Goal: Answer question/provide support

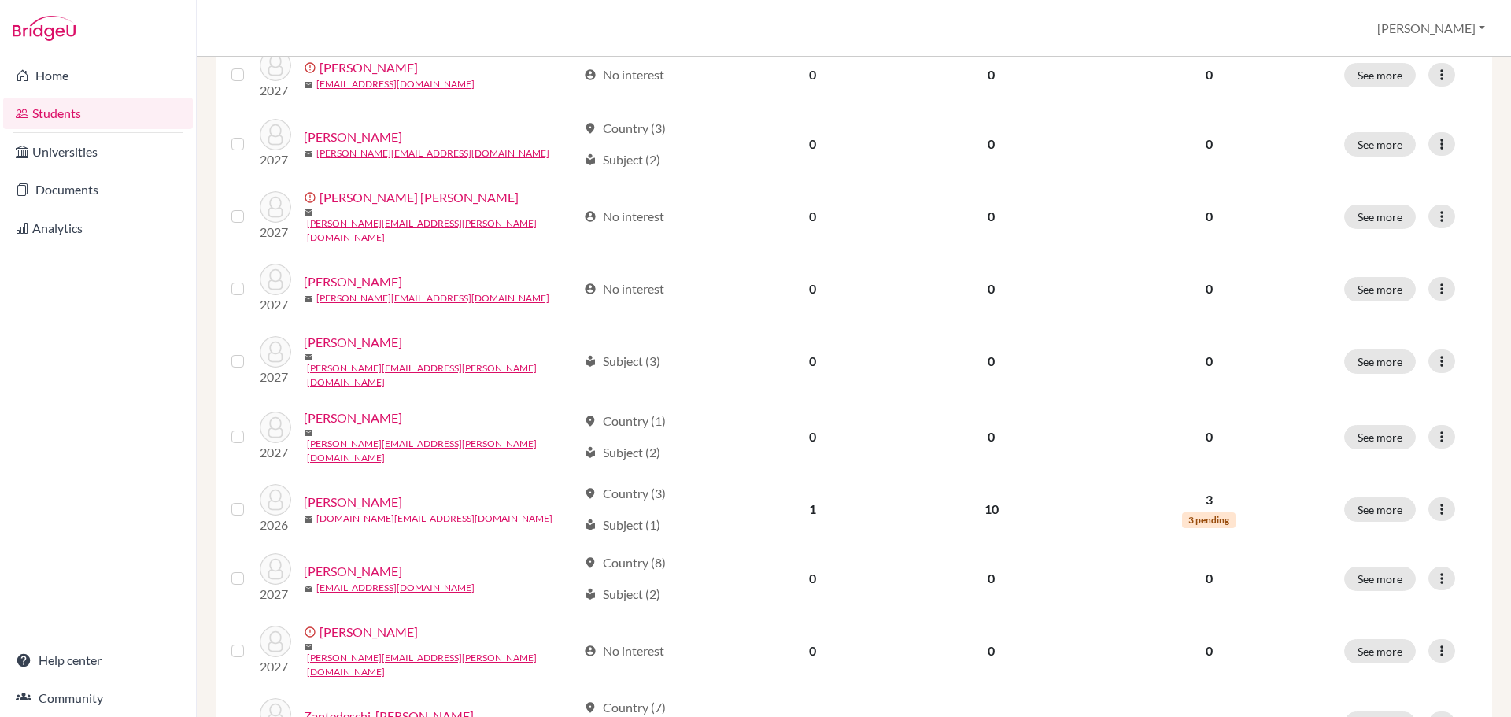
scroll to position [884, 0]
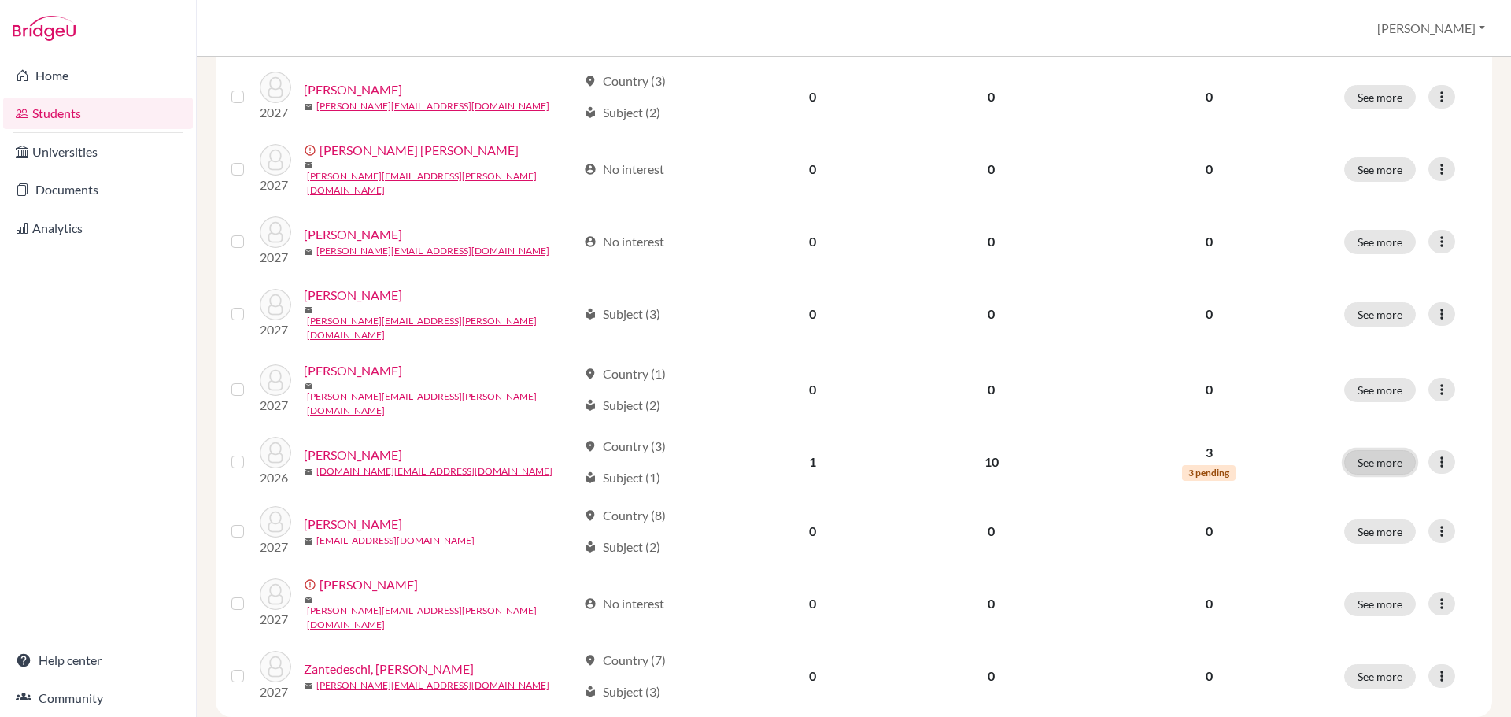
click at [1365, 450] on button "See more" at bounding box center [1380, 462] width 72 height 24
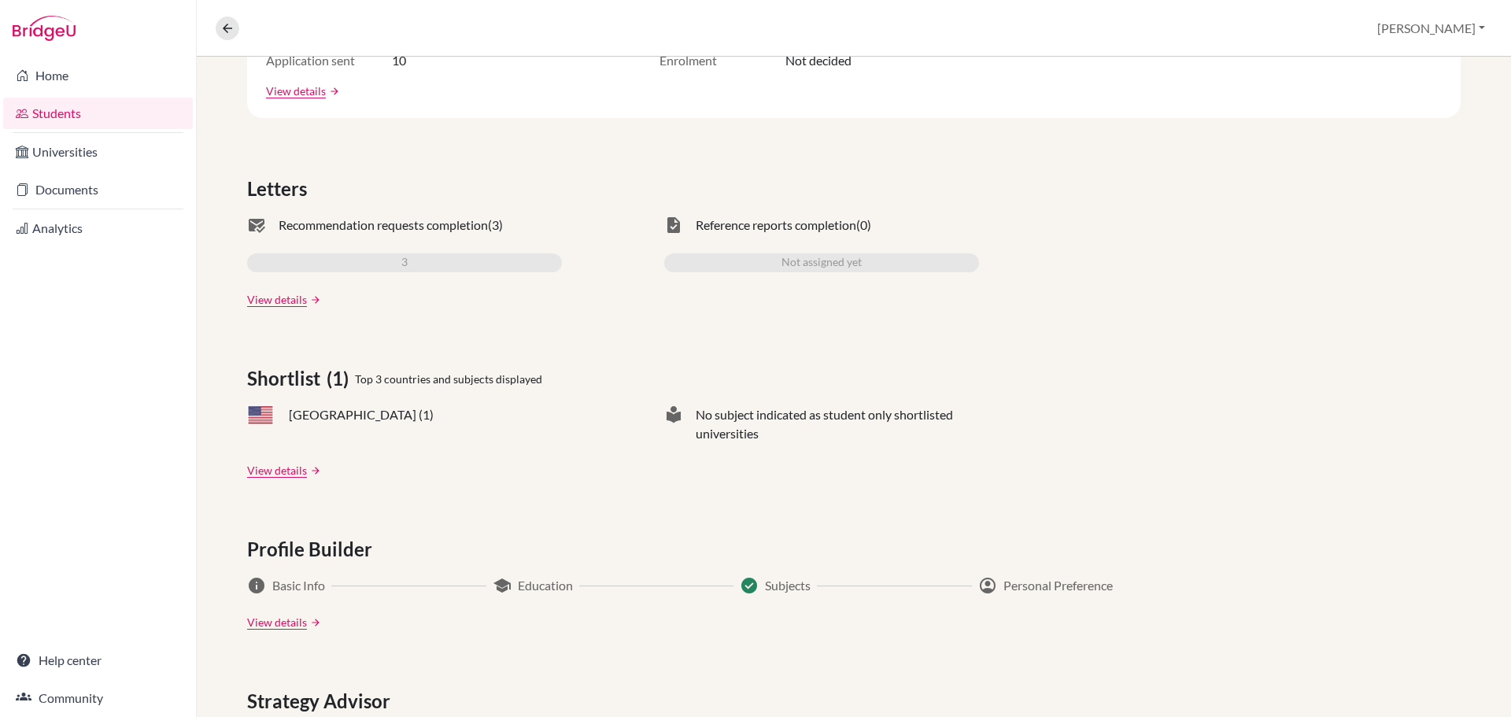
scroll to position [393, 0]
click at [302, 297] on link "View details" at bounding box center [277, 297] width 60 height 17
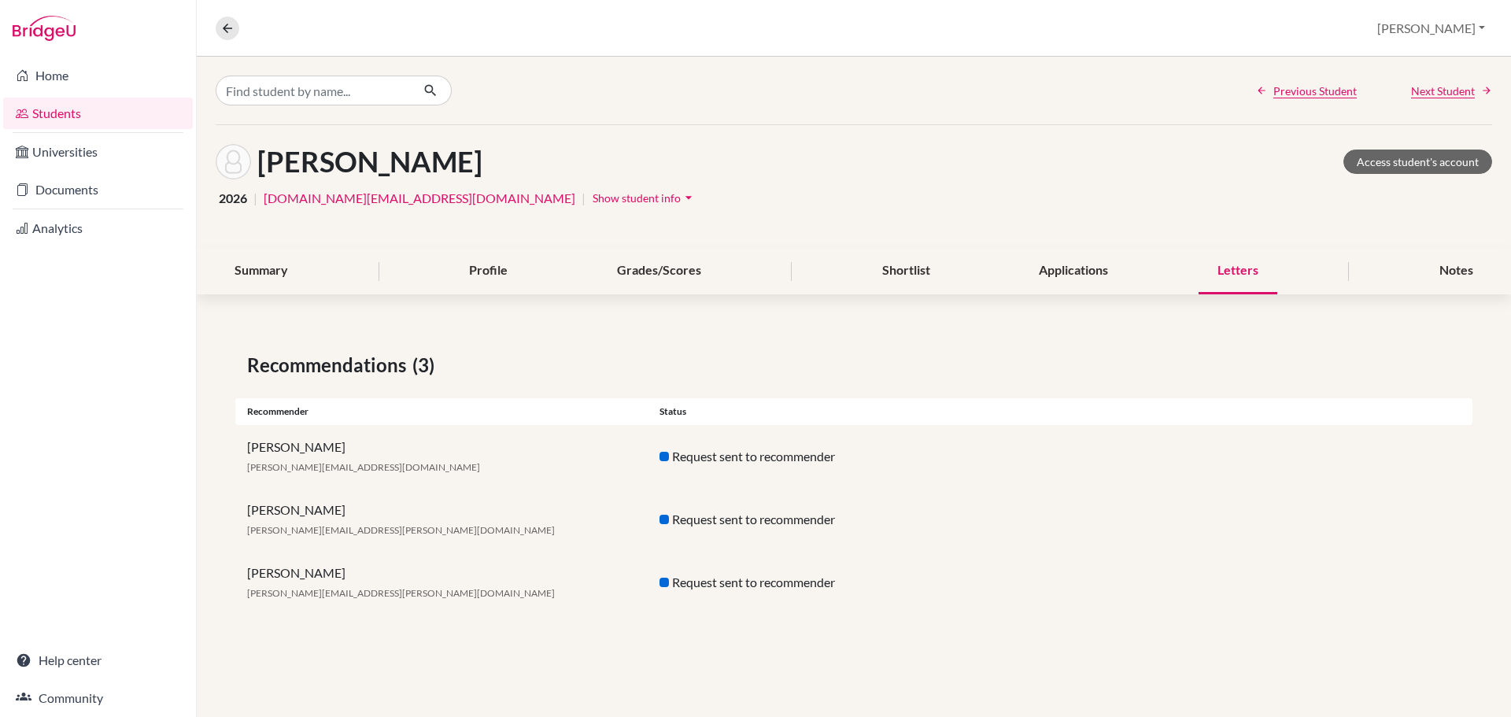
drag, startPoint x: 309, startPoint y: 597, endPoint x: 333, endPoint y: 596, distance: 23.7
click at [311, 597] on span "[PERSON_NAME][EMAIL_ADDRESS][PERSON_NAME][DOMAIN_NAME]" at bounding box center [401, 593] width 308 height 12
click at [692, 587] on div "Request sent to recommender" at bounding box center [854, 582] width 412 height 19
click at [664, 584] on div at bounding box center [663, 581] width 9 height 9
click at [814, 589] on div "Request sent to recommender" at bounding box center [854, 582] width 412 height 19
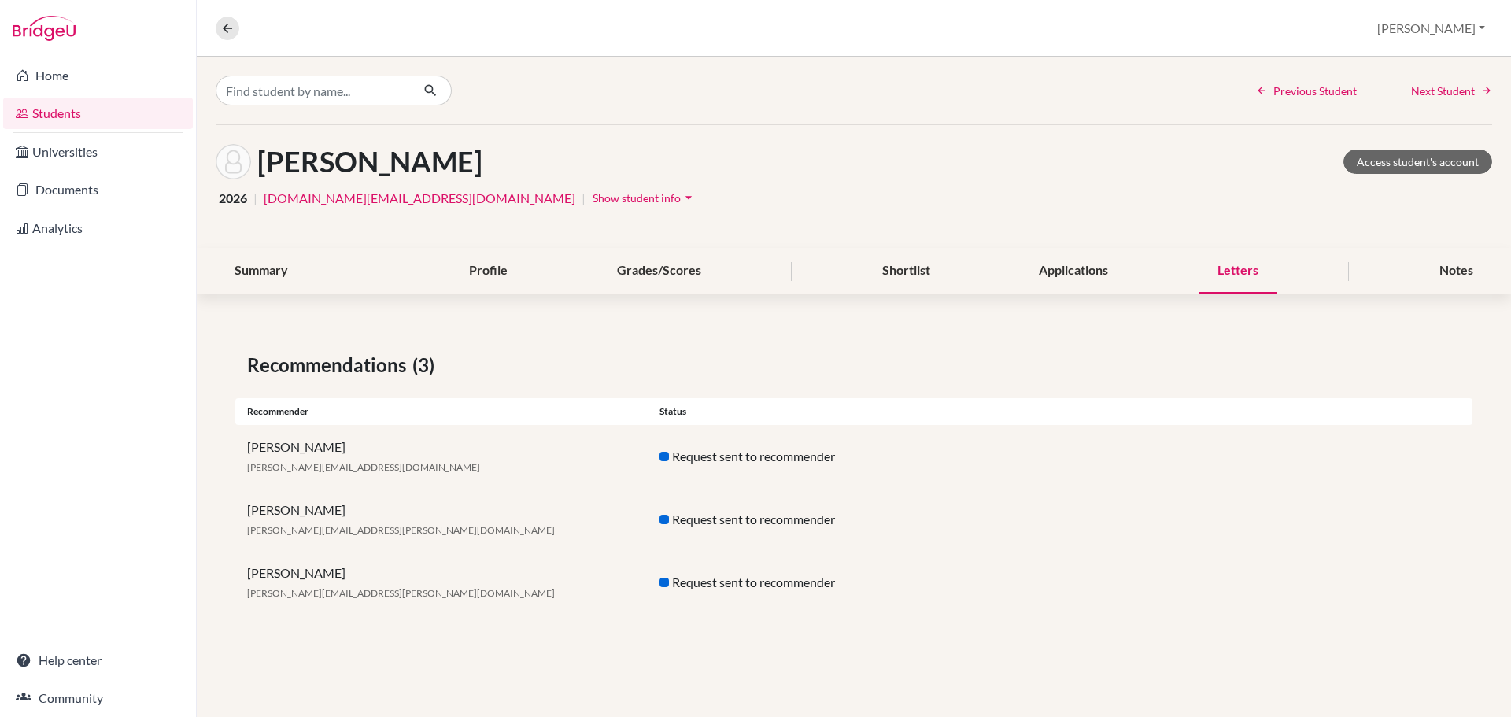
click at [1448, 279] on div "Notes" at bounding box center [1456, 271] width 72 height 46
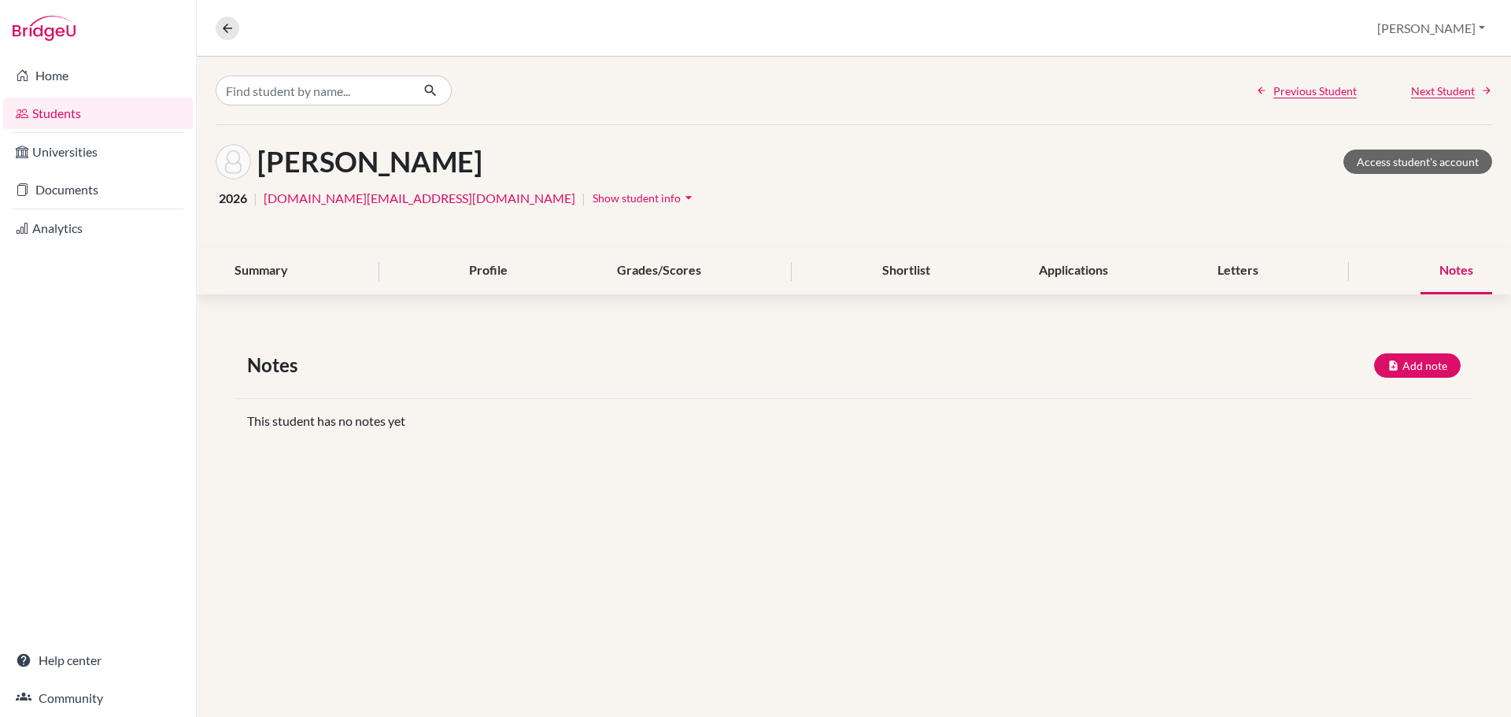
click at [464, 280] on div "Profile" at bounding box center [488, 271] width 76 height 46
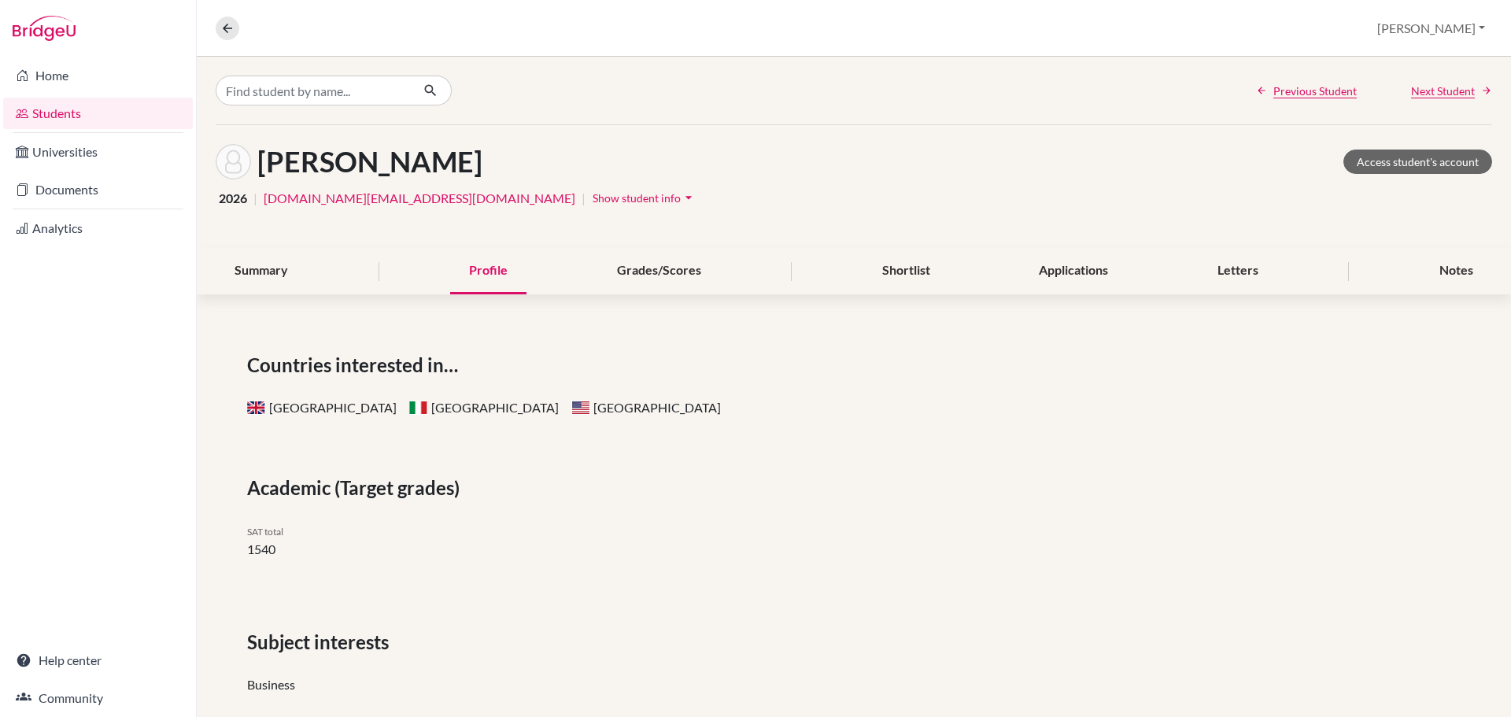
click at [253, 290] on div "Summary" at bounding box center [261, 271] width 91 height 46
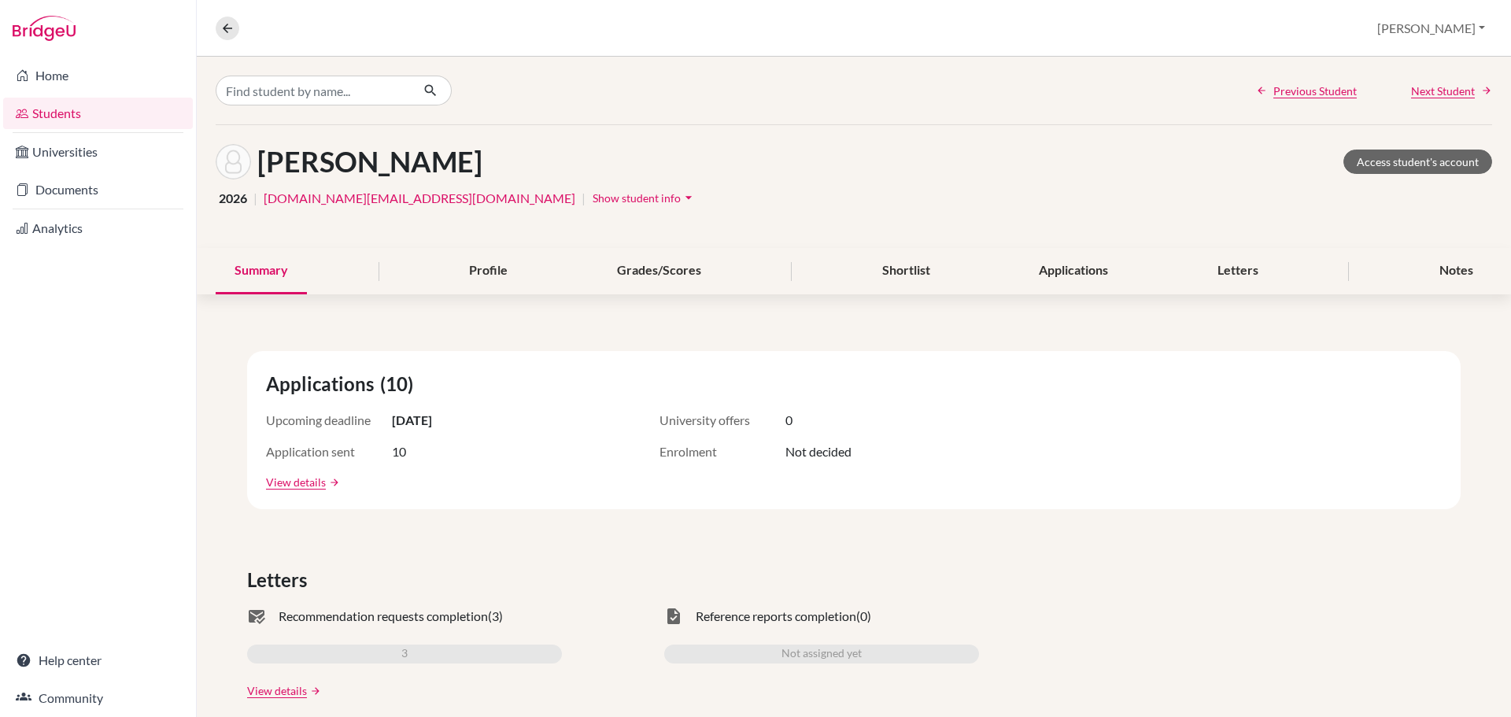
drag, startPoint x: 1406, startPoint y: 271, endPoint x: 1416, endPoint y: 271, distance: 10.2
click at [1416, 271] on div "Summary Profile Grades/Scores Shortlist Applications Letters Notes" at bounding box center [854, 271] width 1276 height 46
click at [1428, 271] on div "Notes" at bounding box center [1456, 271] width 72 height 46
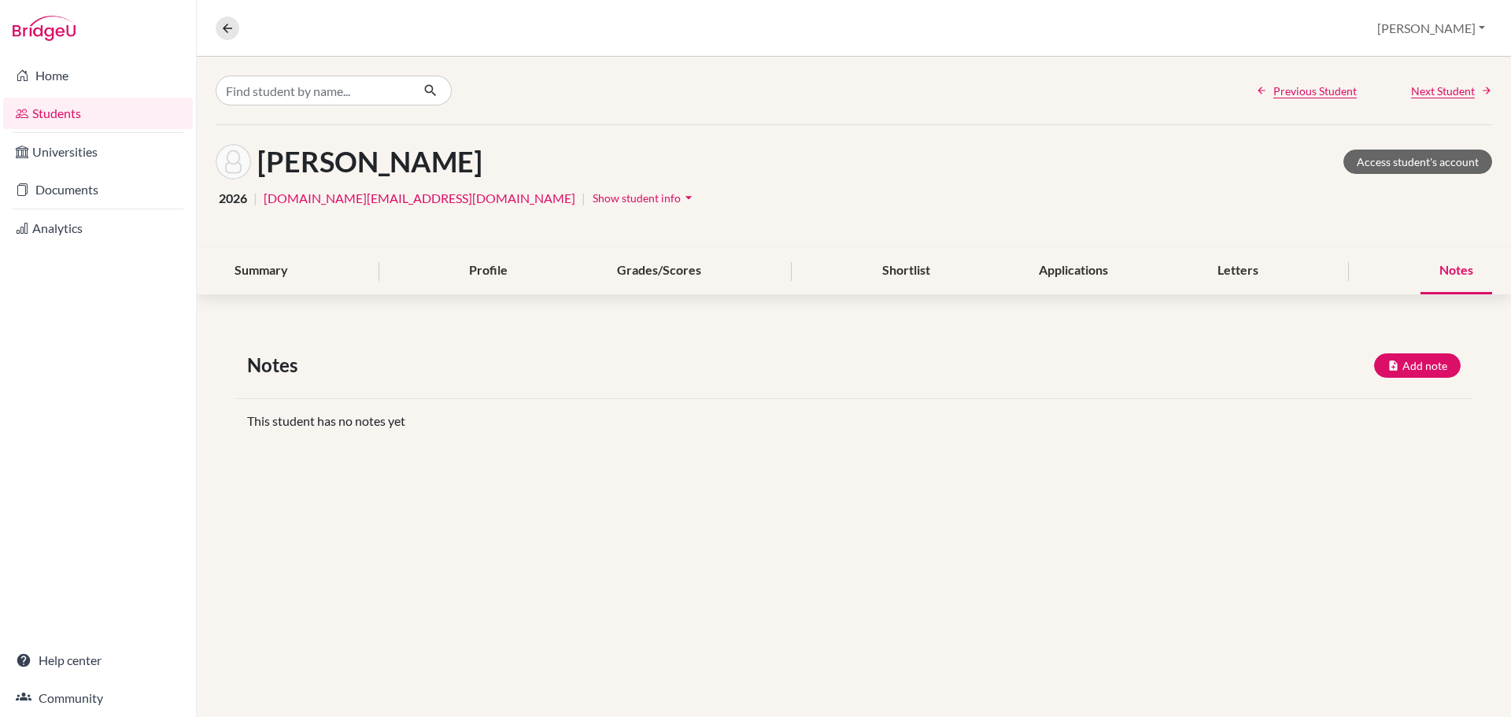
click at [1252, 281] on div "Letters" at bounding box center [1237, 271] width 79 height 46
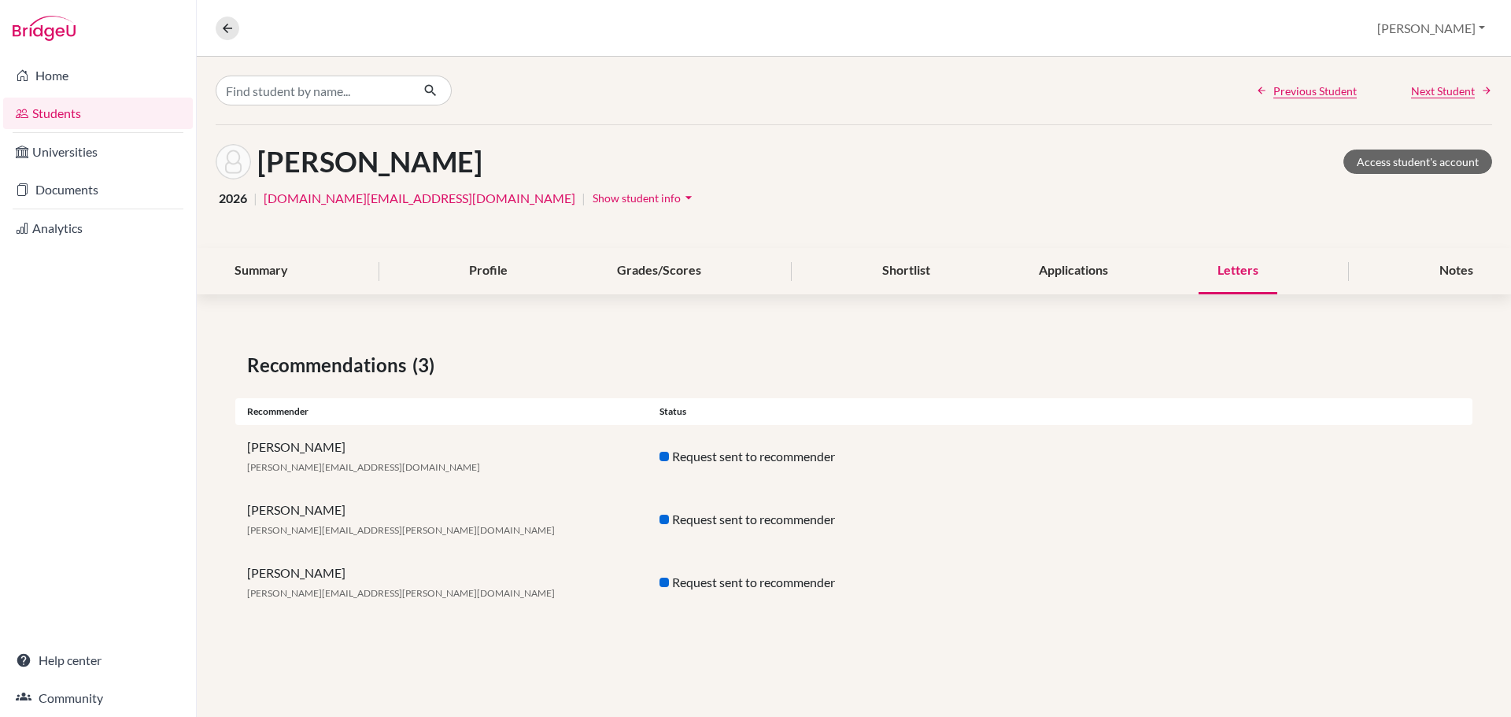
click at [1047, 278] on div "Applications" at bounding box center [1073, 271] width 107 height 46
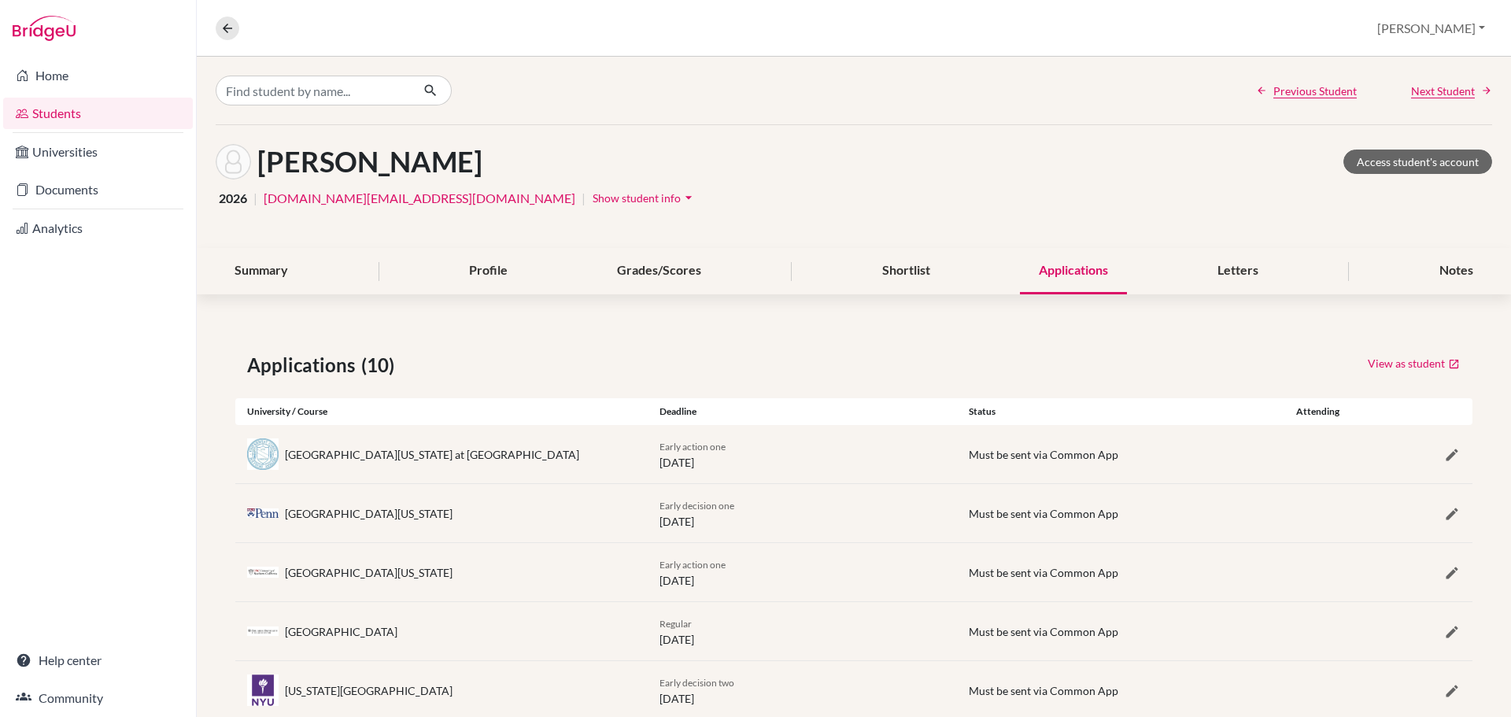
click at [836, 278] on div "Summary Profile Grades/Scores Shortlist Applications Letters Notes" at bounding box center [854, 271] width 1276 height 46
click at [920, 286] on div "Shortlist" at bounding box center [906, 271] width 86 height 46
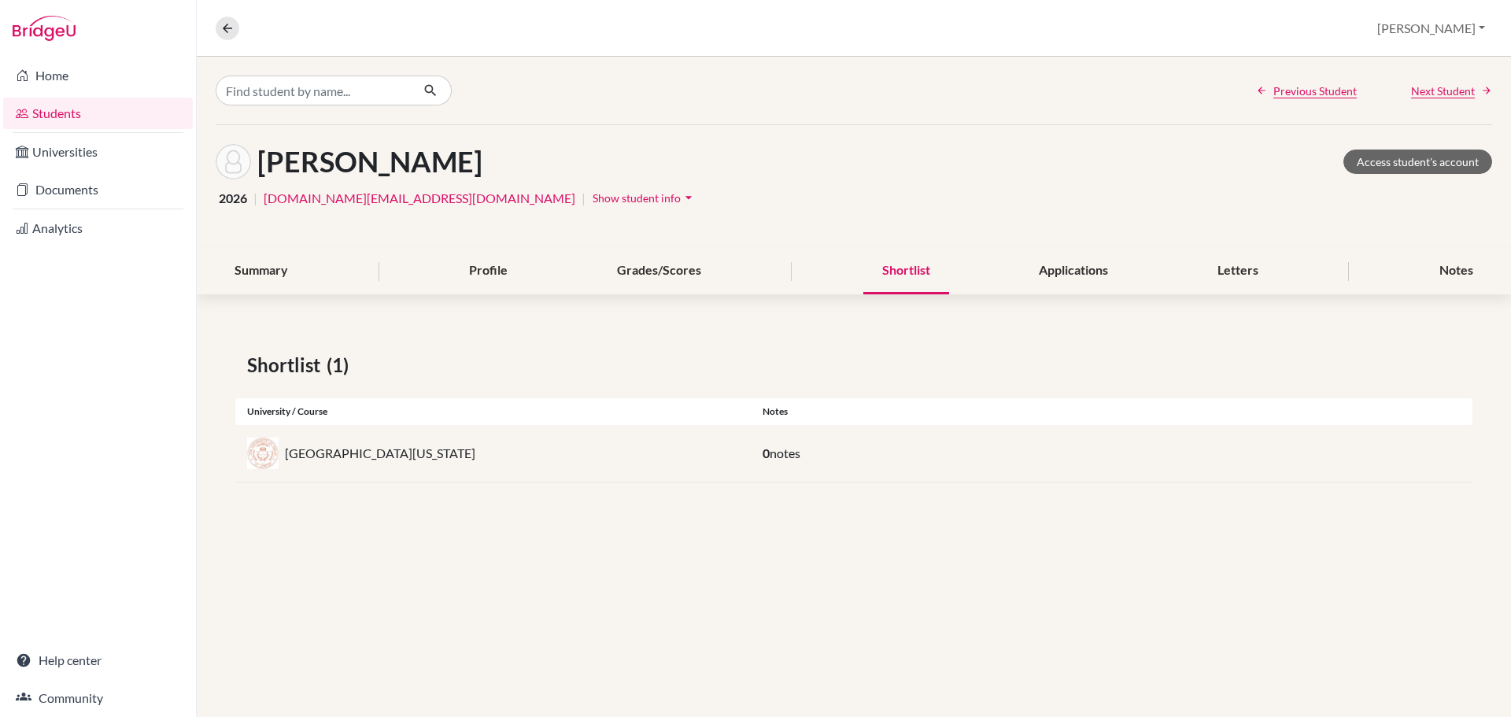
click at [249, 271] on div "Summary" at bounding box center [261, 271] width 91 height 46
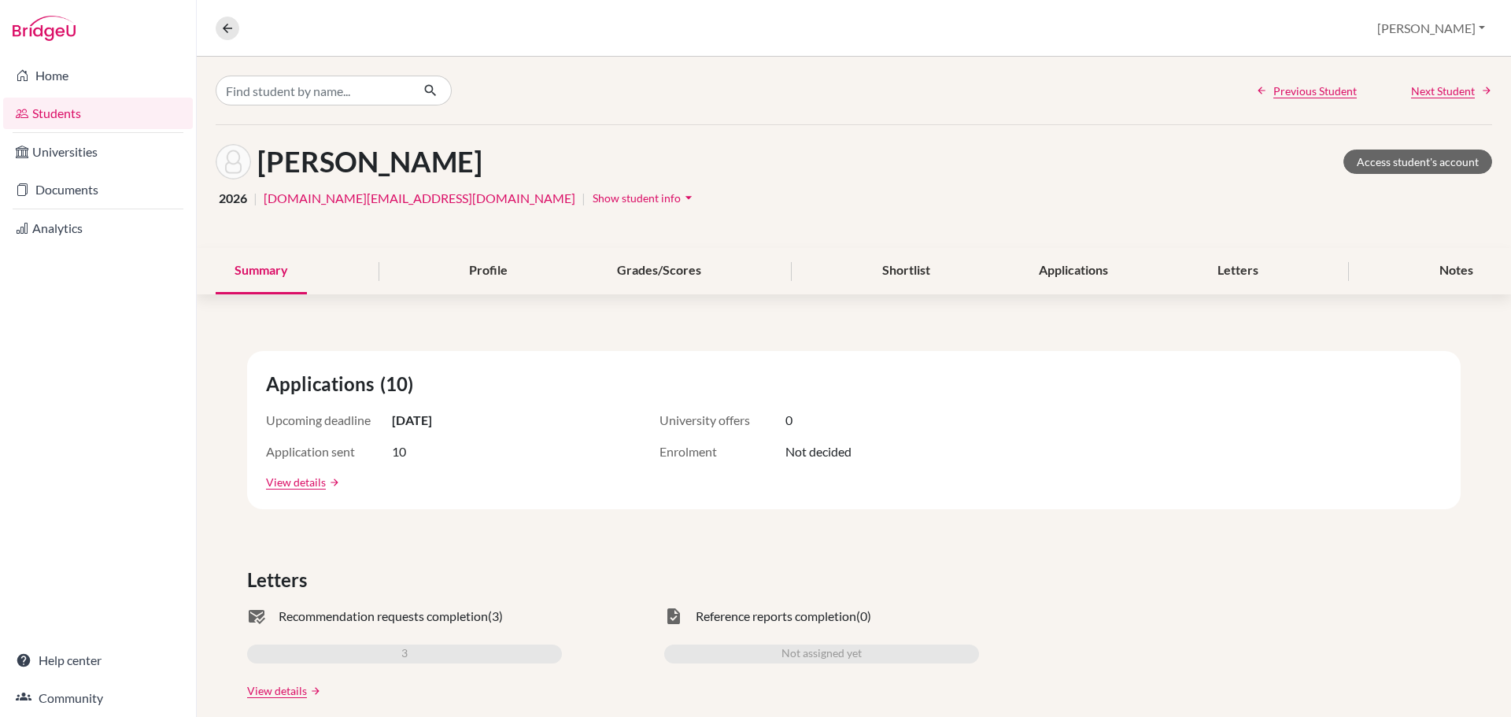
click at [84, 68] on link "Home" at bounding box center [98, 75] width 190 height 31
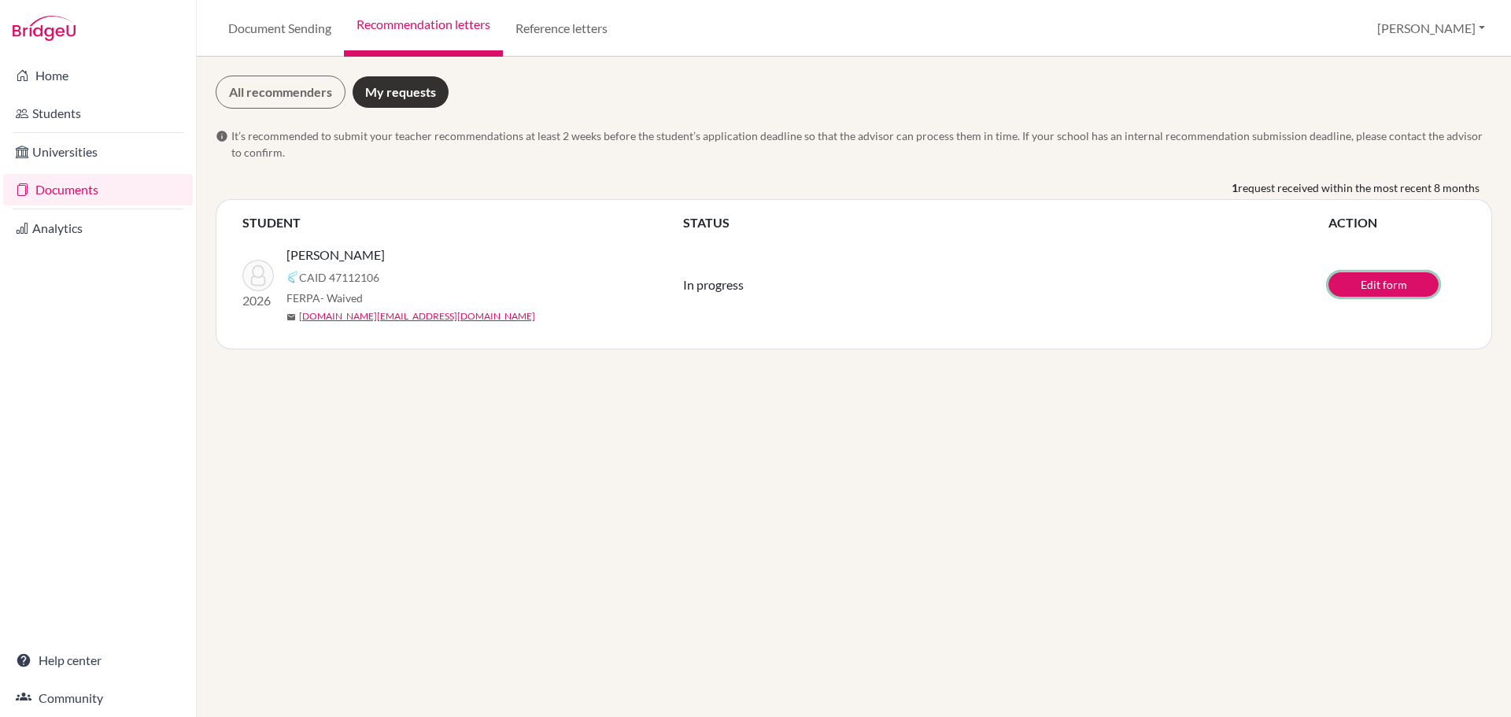
click at [1353, 287] on link "Edit form" at bounding box center [1383, 284] width 110 height 24
